Goal: Task Accomplishment & Management: Complete application form

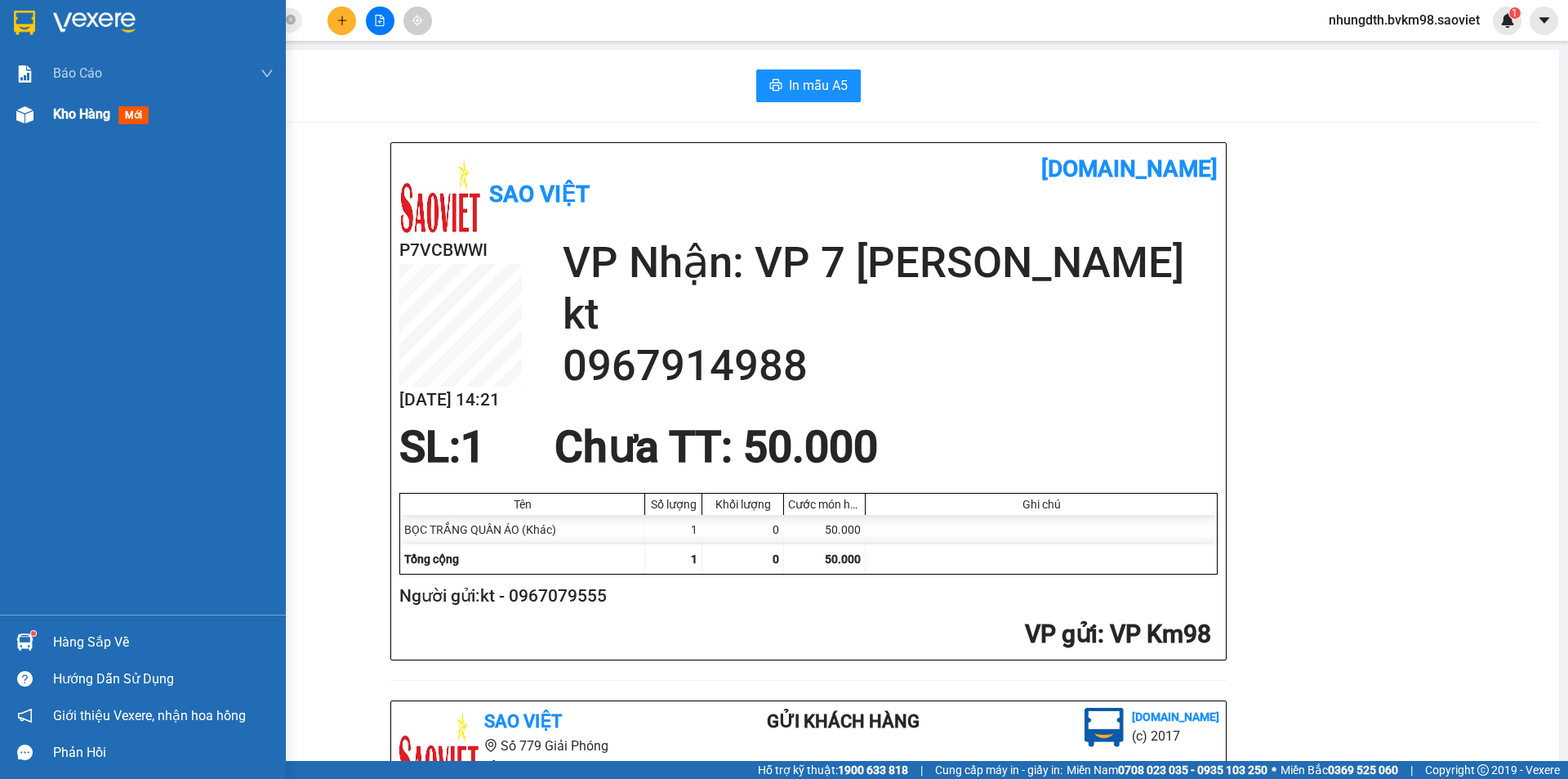
click at [26, 117] on img at bounding box center [25, 114] width 17 height 17
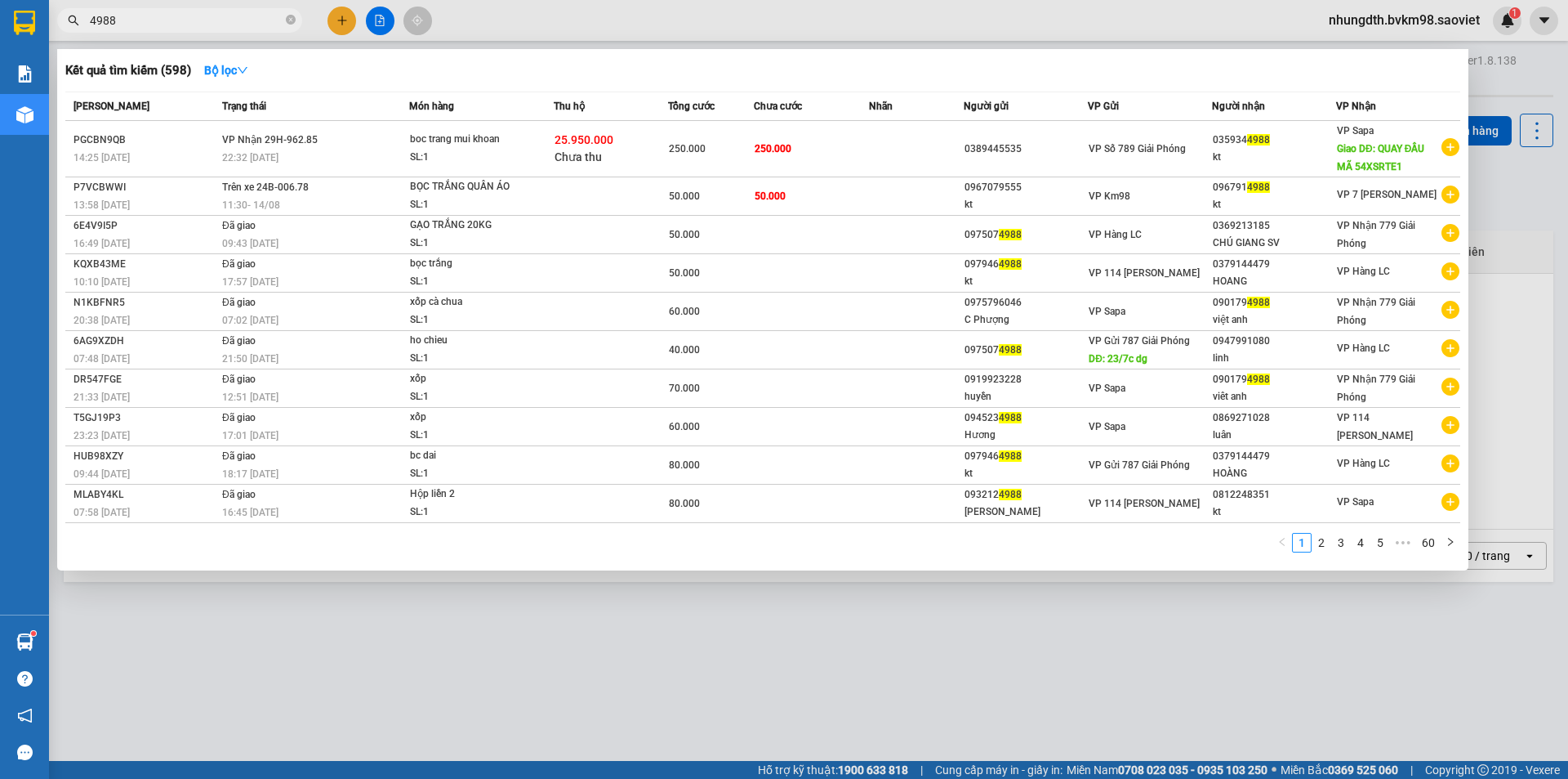
click at [146, 27] on input "4988" at bounding box center [186, 20] width 193 height 18
type input "4"
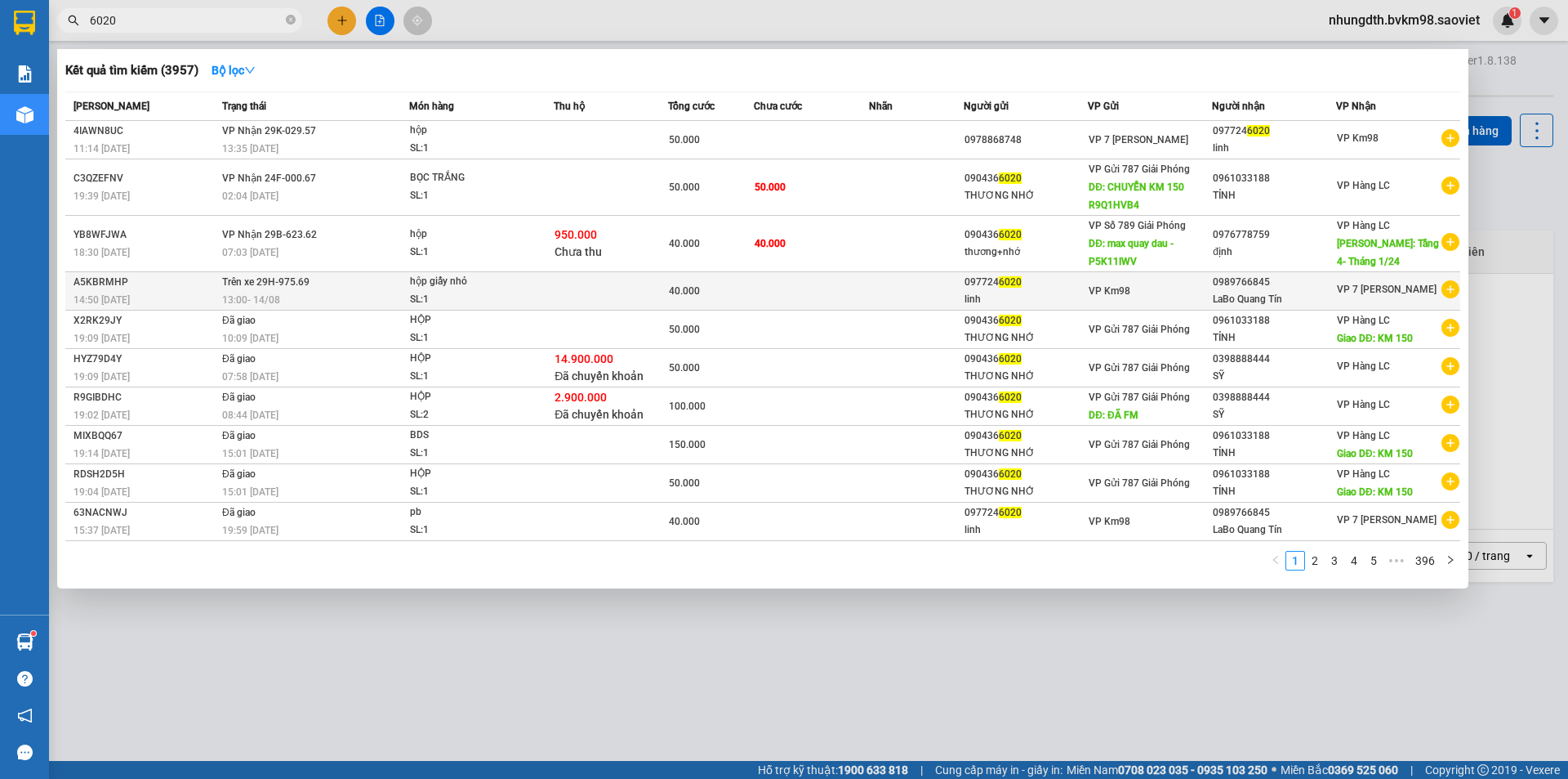
type input "6020"
click at [530, 286] on div "hộp giấy nhỏ" at bounding box center [472, 282] width 123 height 18
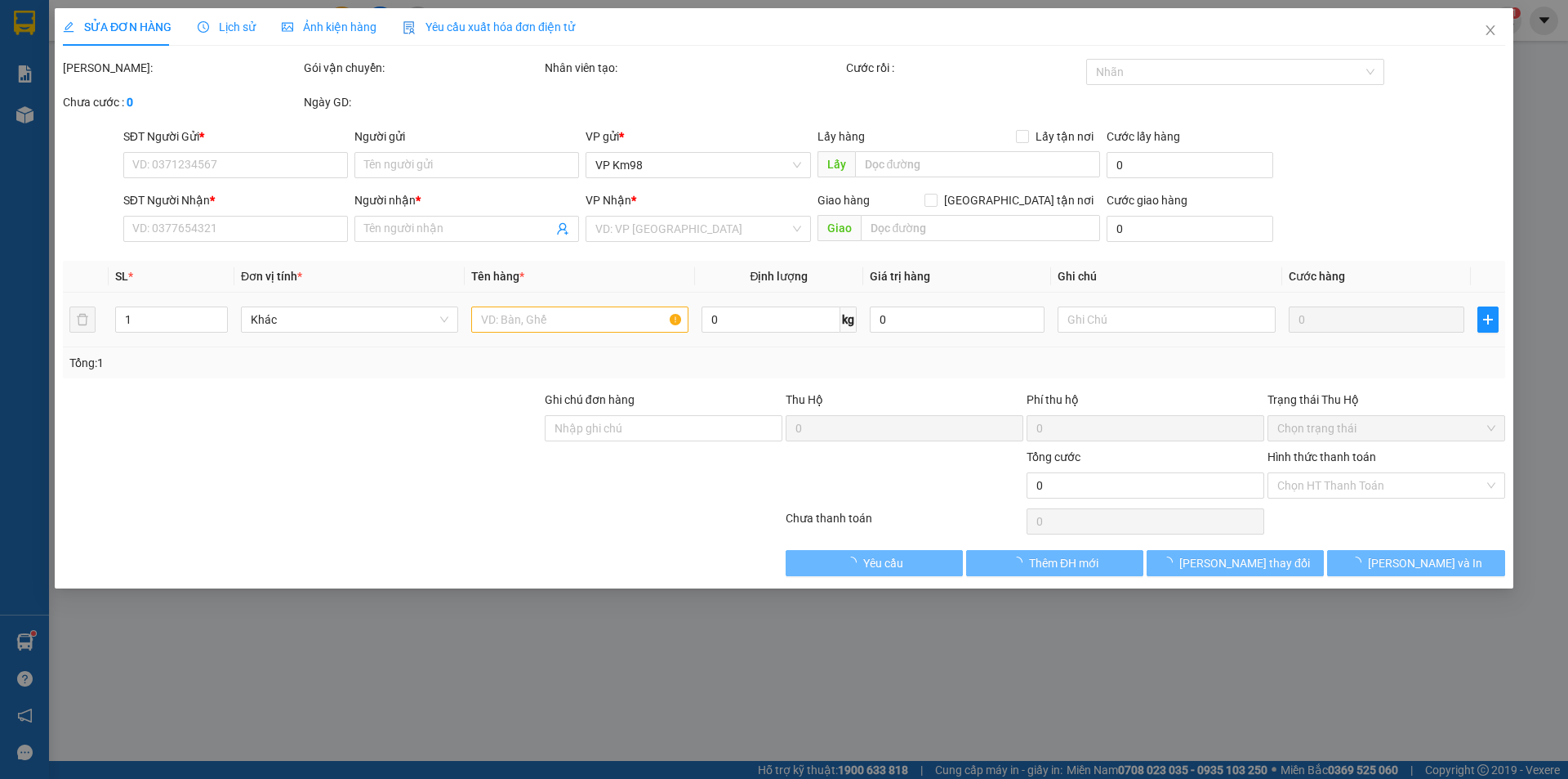
type input "0977246020"
type input "linh"
type input "0989766845"
type input "LaBo Quang Tín"
type input "40.000"
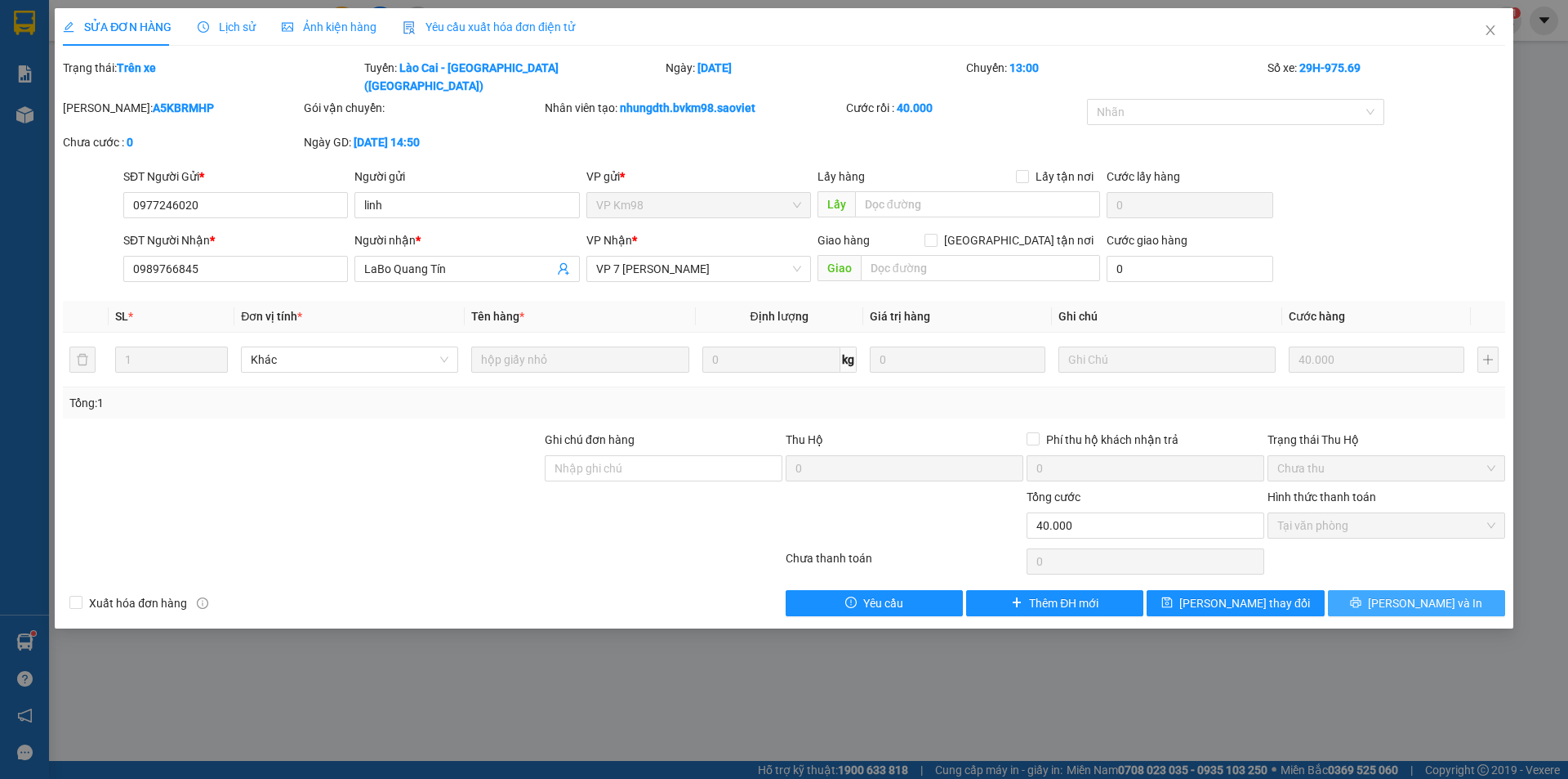
click at [1397, 590] on button "[PERSON_NAME] và In" at bounding box center [1417, 603] width 178 height 26
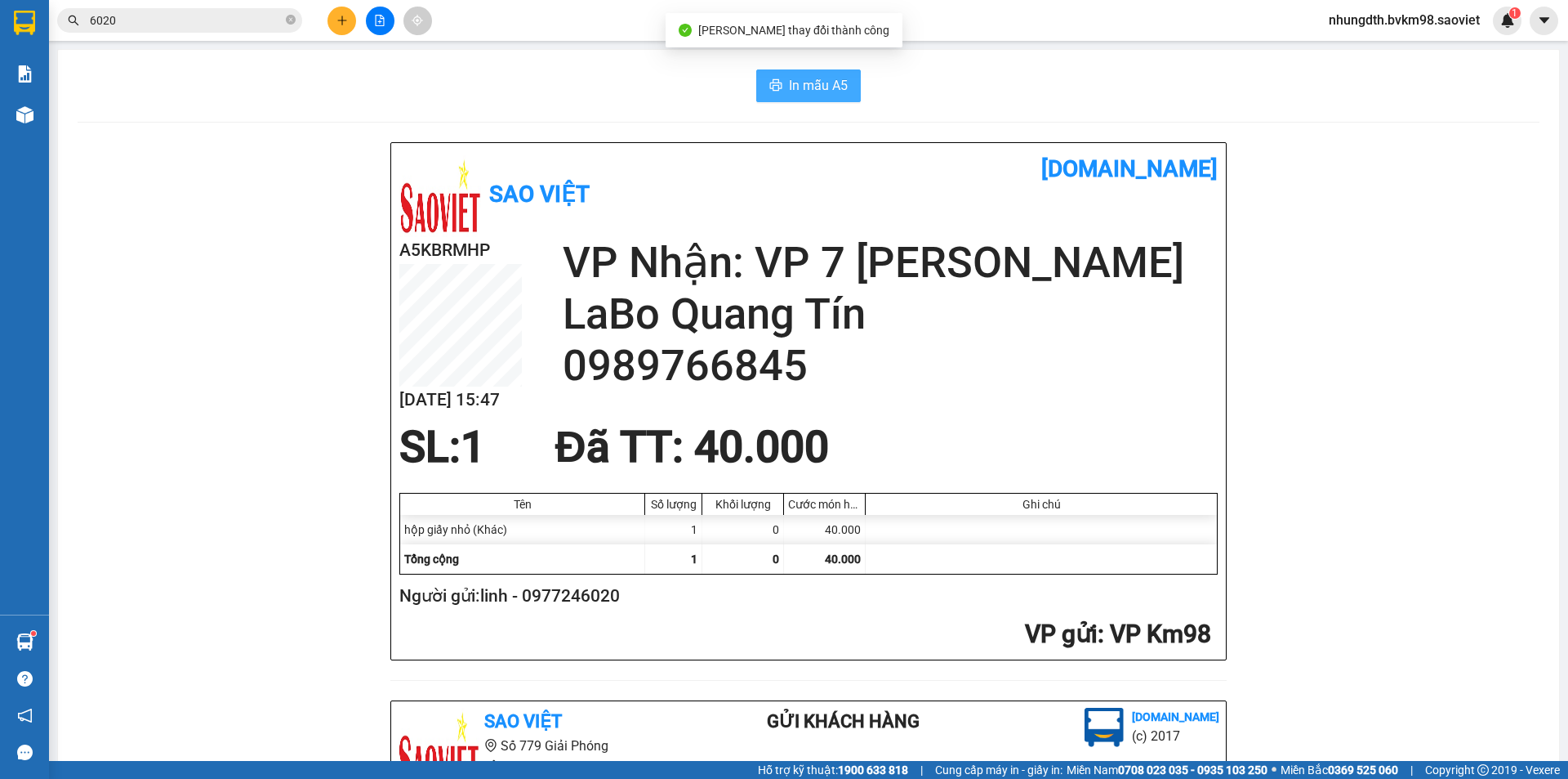
click at [810, 87] on span "In mẫu A5" at bounding box center [818, 86] width 59 height 21
